Goal: Task Accomplishment & Management: Complete application form

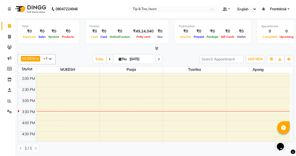
scroll to position [128, 0]
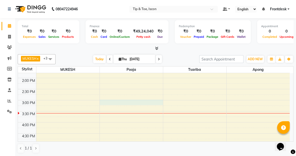
click at [147, 103] on div "8:00 AM 8:30 AM 9:00 AM 9:30 AM 10:00 AM 10:30 AM 11:00 AM 11:30 AM 12:00 PM 12…" at bounding box center [153, 89] width 271 height 288
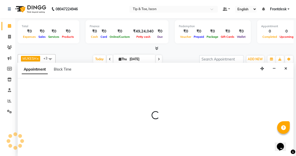
scroll to position [0, 0]
select select "42671"
select select "tentative"
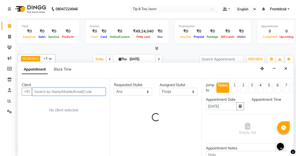
select select "900"
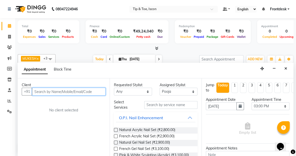
click at [39, 91] on input "text" at bounding box center [68, 92] width 73 height 8
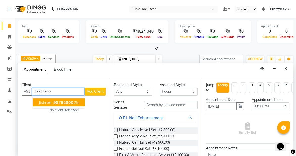
click at [43, 103] on span "jishree" at bounding box center [45, 102] width 13 height 5
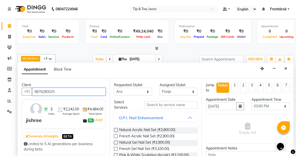
type input "9879280025"
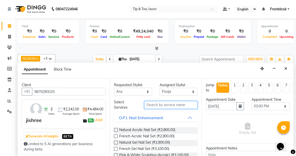
click at [180, 106] on input "text" at bounding box center [170, 105] width 53 height 8
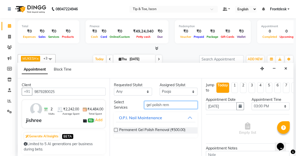
type input "gel polish rem"
click at [117, 130] on label at bounding box center [116, 130] width 4 height 4
click at [117, 130] on input "checkbox" at bounding box center [115, 130] width 3 height 3
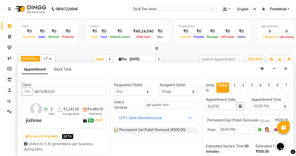
checkbox input "false"
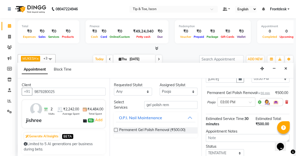
scroll to position [73, 0]
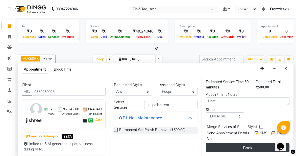
click at [222, 145] on button "Book" at bounding box center [247, 147] width 83 height 9
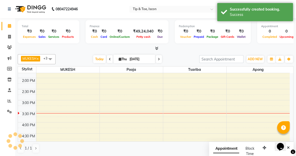
scroll to position [0, 0]
